Goal: Task Accomplishment & Management: Use online tool/utility

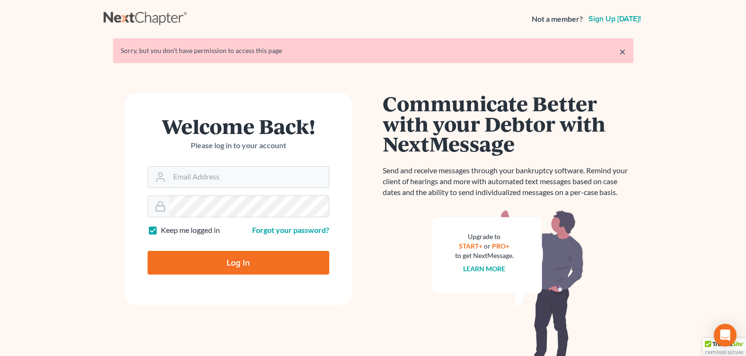
type input "courtney@brandonlawyer.com"
click at [193, 273] on input "Log In" at bounding box center [239, 263] width 182 height 24
type input "Thinking..."
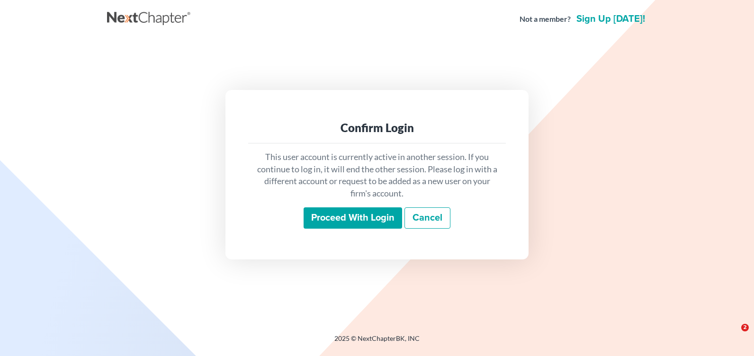
click at [337, 214] on input "Proceed with login" at bounding box center [352, 218] width 98 height 22
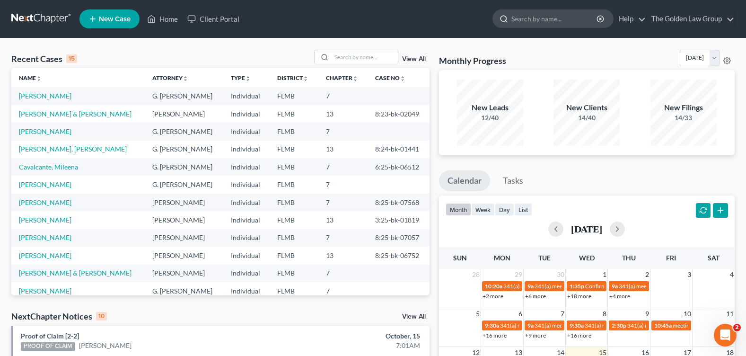
click at [541, 22] on input "search" at bounding box center [555, 19] width 87 height 18
type input "KING"
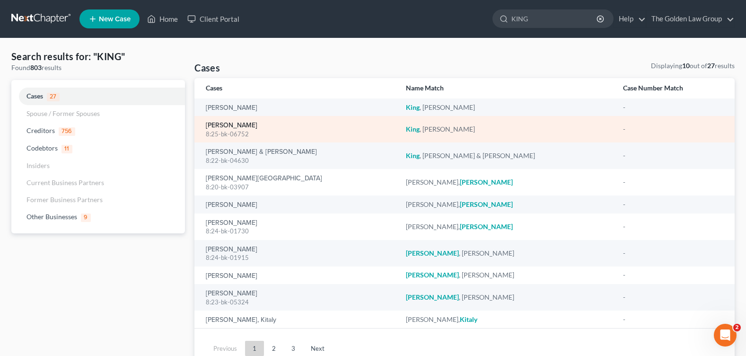
click at [221, 125] on link "[PERSON_NAME]" at bounding box center [232, 125] width 52 height 7
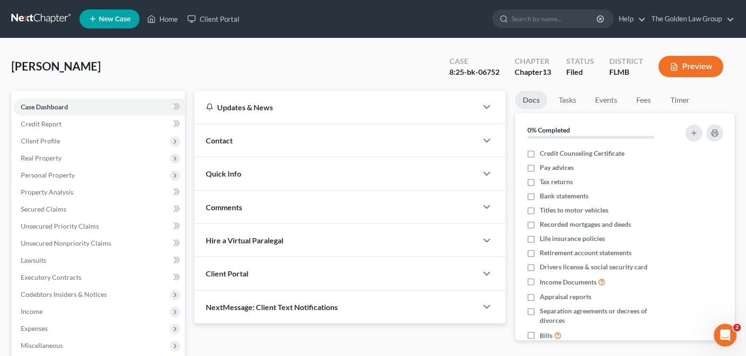
scroll to position [164, 0]
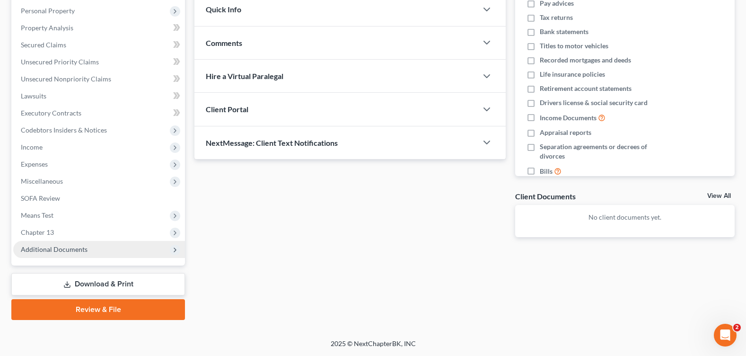
click at [54, 243] on span "Additional Documents" at bounding box center [99, 249] width 172 height 17
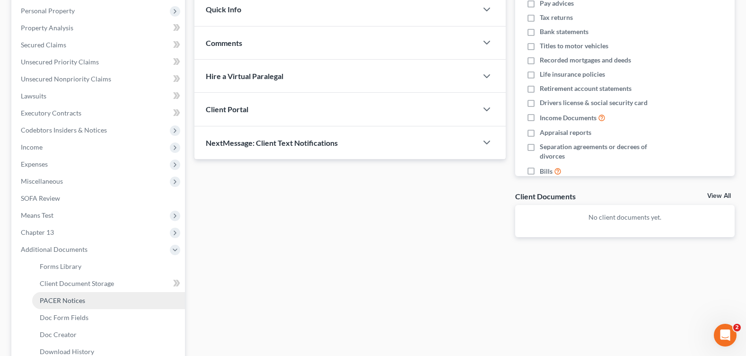
click at [77, 300] on span "PACER Notices" at bounding box center [62, 300] width 45 height 8
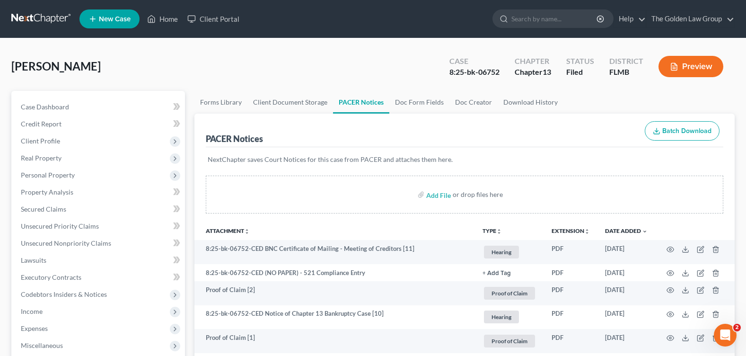
click at [299, 70] on div "[PERSON_NAME] Upgraded Case 8:25-bk-06752 Chapter Chapter 13 Status Filed Distr…" at bounding box center [373, 70] width 724 height 41
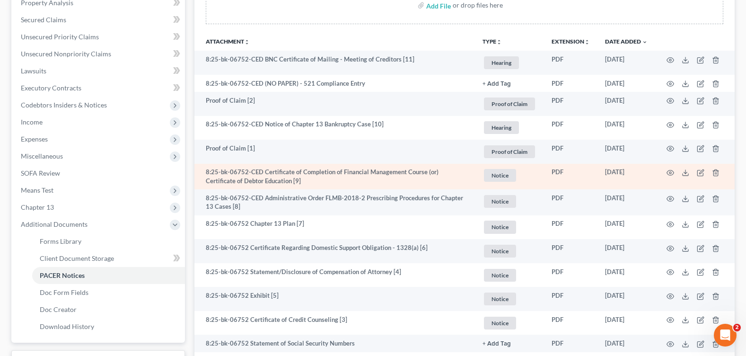
scroll to position [237, 0]
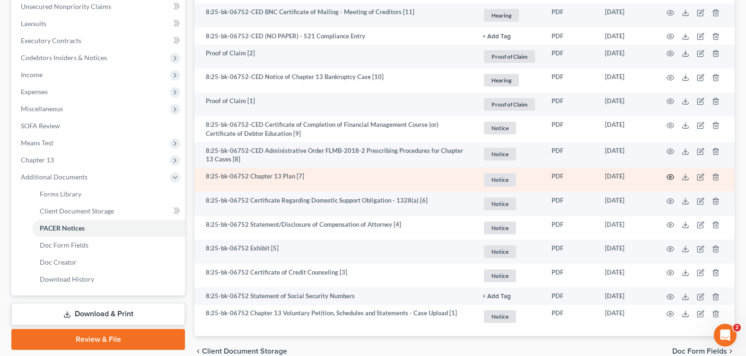
click at [670, 176] on circle "button" at bounding box center [671, 177] width 2 height 2
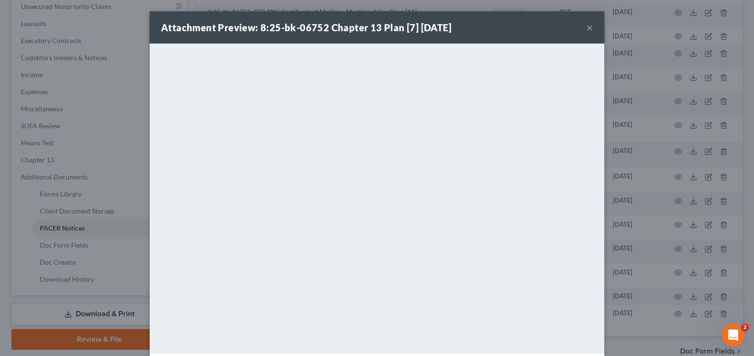
click at [586, 27] on button "×" at bounding box center [589, 27] width 7 height 11
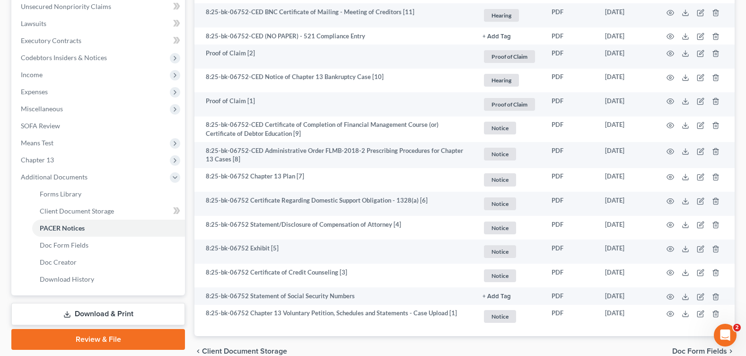
scroll to position [0, 0]
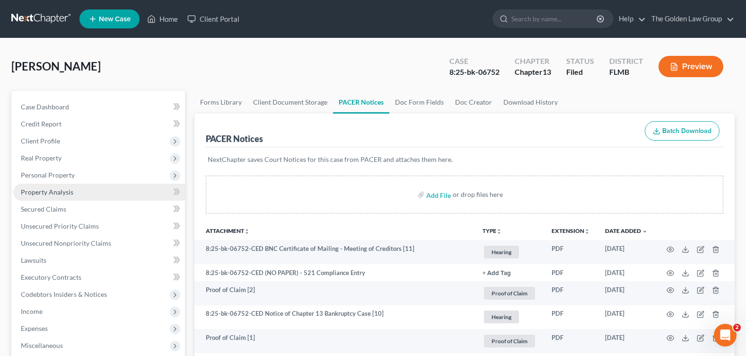
click at [65, 194] on span "Property Analysis" at bounding box center [47, 192] width 53 height 8
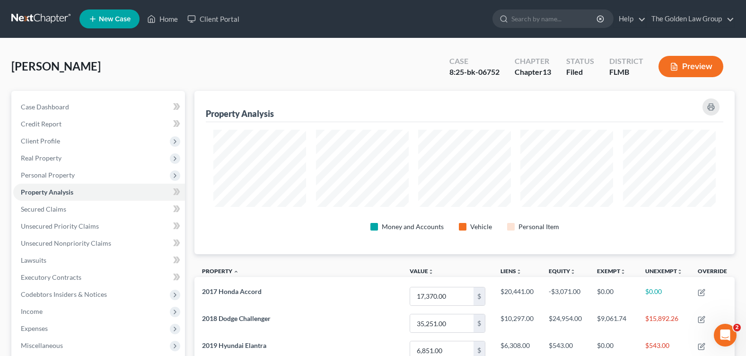
click at [302, 65] on div "[PERSON_NAME] Upgraded Case 8:25-bk-06752 Chapter Chapter 13 Status Filed Distr…" at bounding box center [373, 70] width 724 height 41
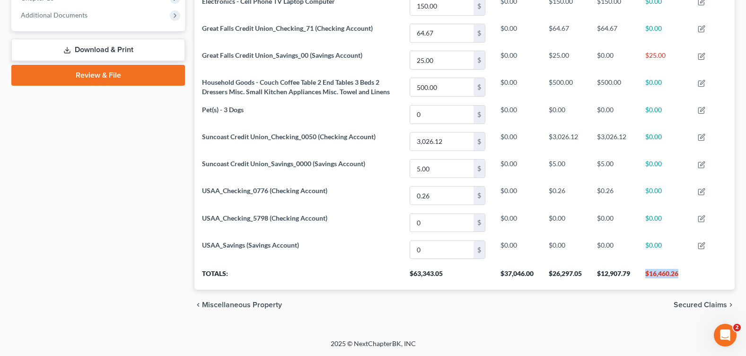
drag, startPoint x: 685, startPoint y: 272, endPoint x: 647, endPoint y: 272, distance: 37.9
click at [647, 272] on th "$16,460.26" at bounding box center [664, 276] width 53 height 27
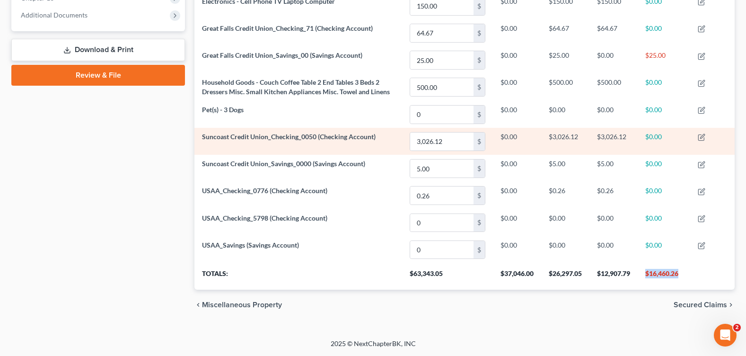
copy th "$16,460.26"
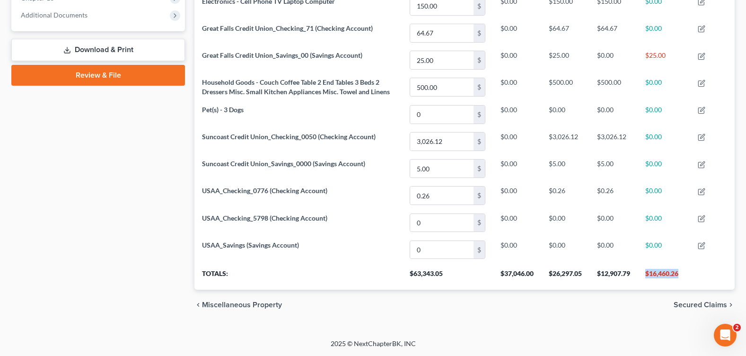
scroll to position [162, 0]
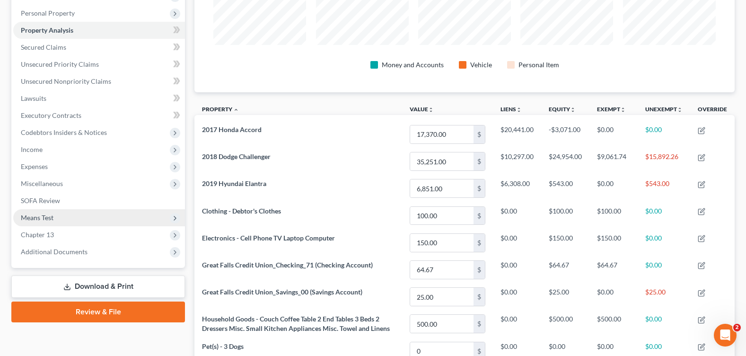
click at [77, 211] on span "Means Test" at bounding box center [99, 217] width 172 height 17
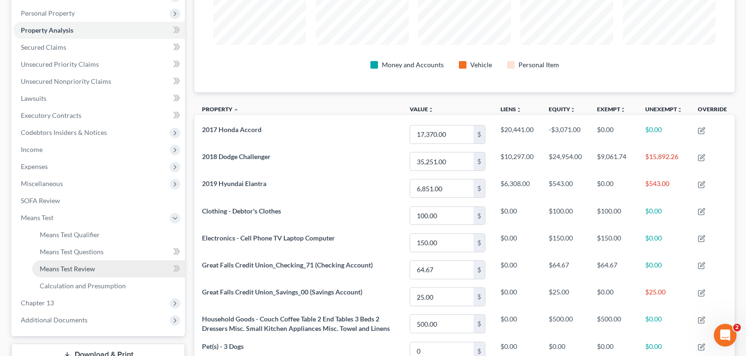
click at [92, 267] on span "Means Test Review" at bounding box center [67, 269] width 55 height 8
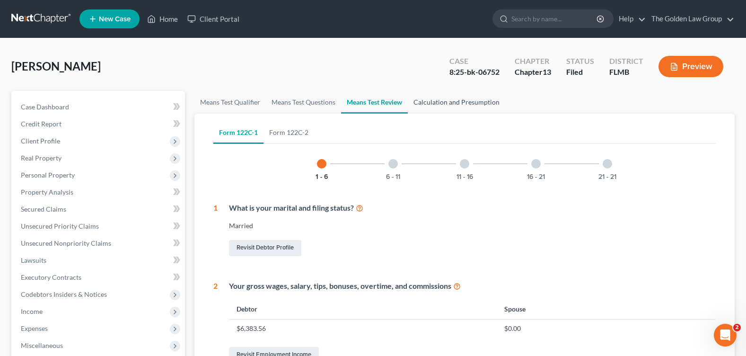
click at [475, 103] on link "Calculation and Presumption" at bounding box center [457, 102] width 98 height 23
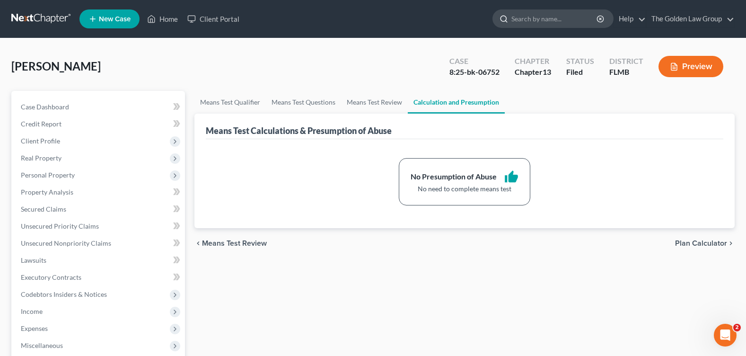
click at [547, 14] on input "search" at bounding box center [555, 19] width 87 height 18
type input "[PERSON_NAME]"
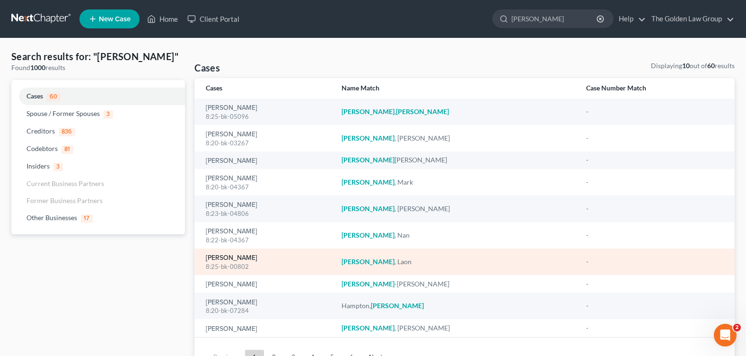
click at [239, 257] on link "[PERSON_NAME]" at bounding box center [232, 258] width 52 height 7
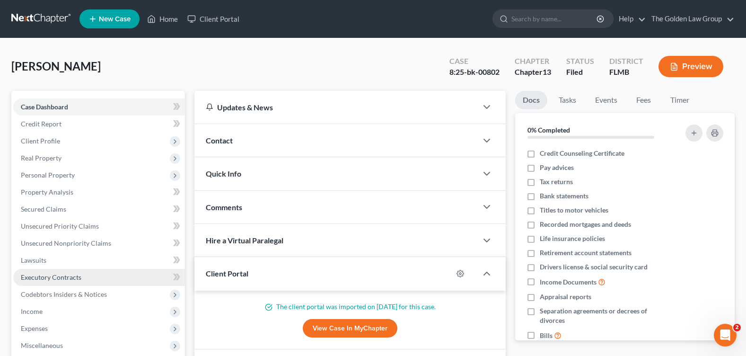
scroll to position [164, 0]
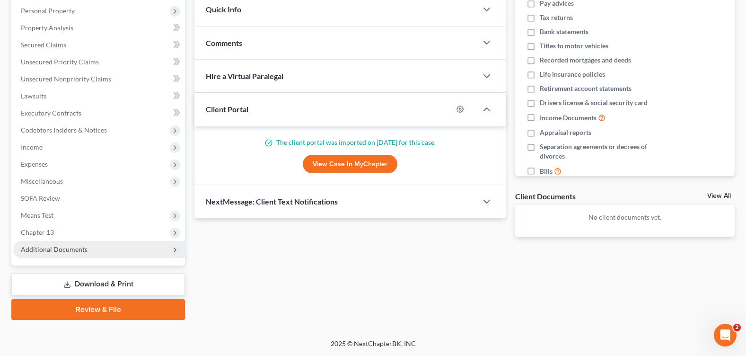
click at [56, 248] on span "Additional Documents" at bounding box center [54, 249] width 67 height 8
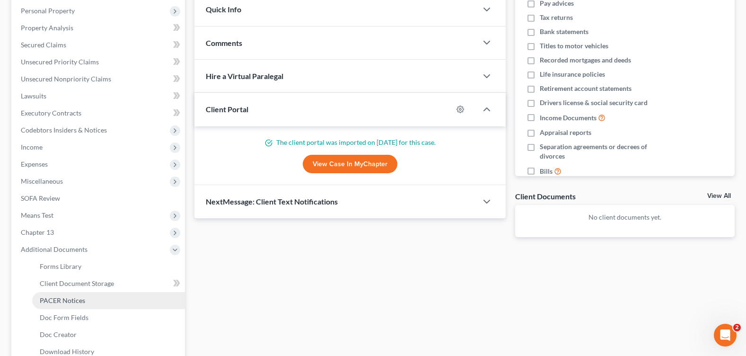
click at [60, 302] on span "PACER Notices" at bounding box center [62, 300] width 45 height 8
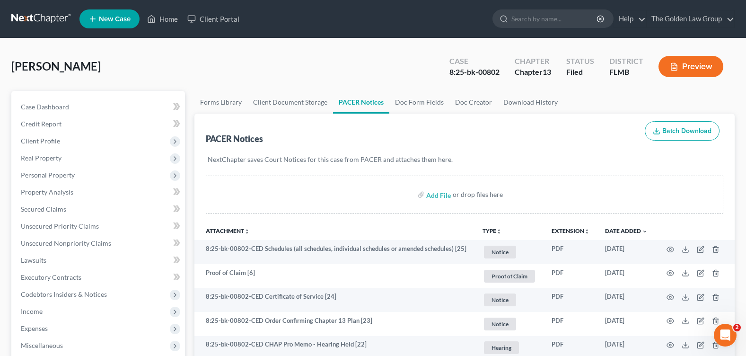
click at [270, 65] on div "[PERSON_NAME] Upgraded Case 8:25-bk-00802 Chapter Chapter 13 Status Filed Distr…" at bounding box center [373, 70] width 724 height 41
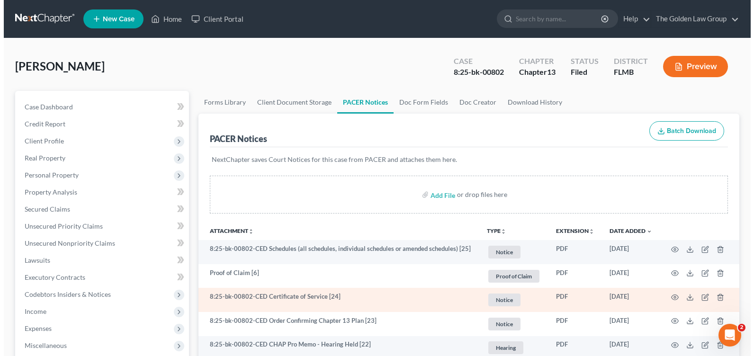
scroll to position [47, 0]
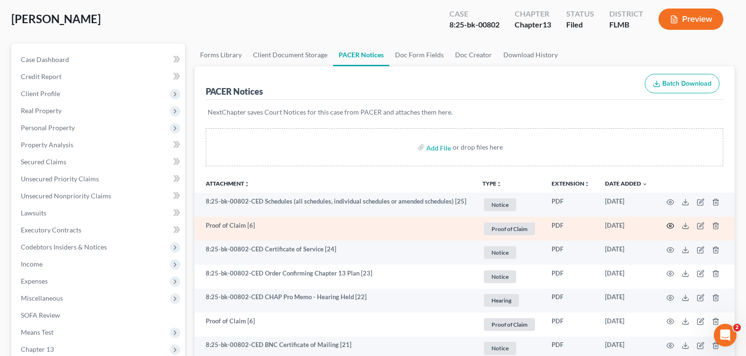
click at [674, 223] on icon "button" at bounding box center [671, 226] width 8 height 8
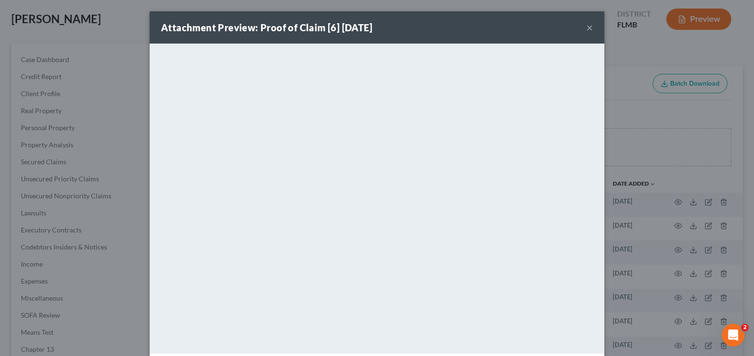
click at [586, 27] on button "×" at bounding box center [589, 27] width 7 height 11
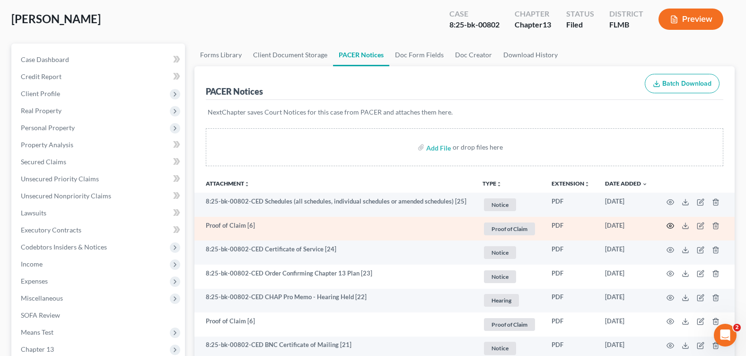
click at [672, 224] on icon "button" at bounding box center [671, 226] width 8 height 8
